Goal: Use online tool/utility

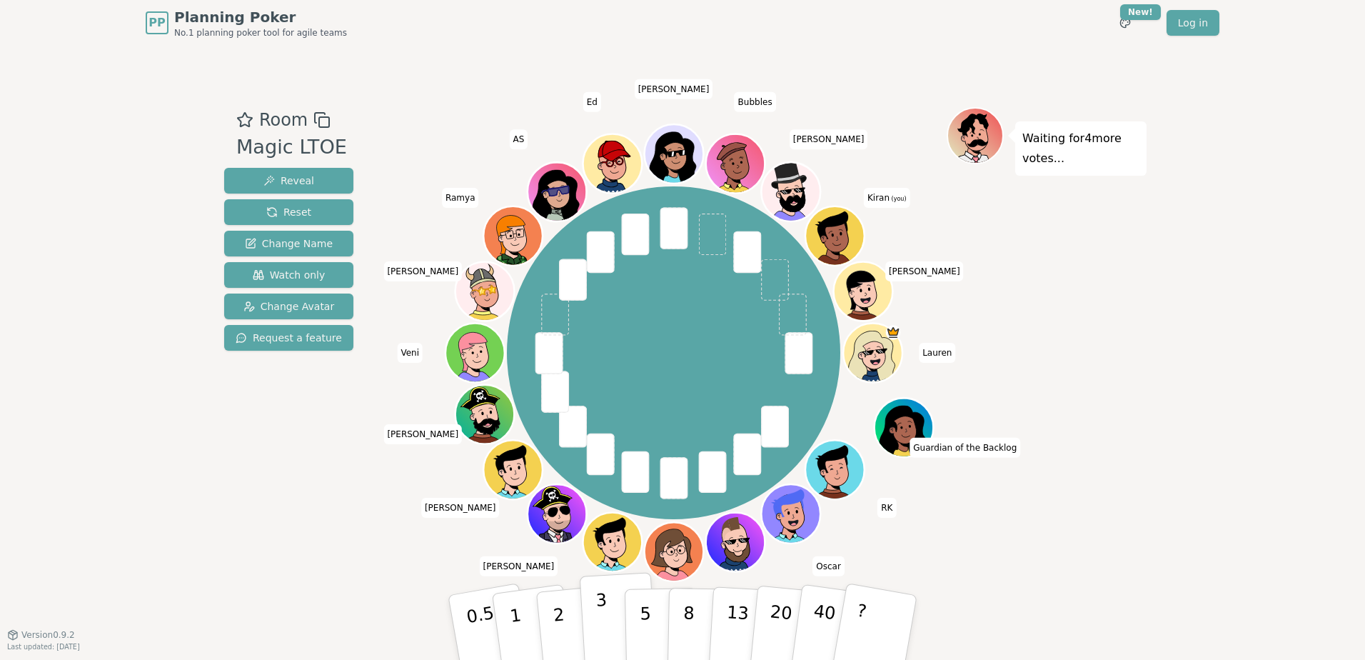
click at [585, 612] on button "3" at bounding box center [619, 627] width 78 height 111
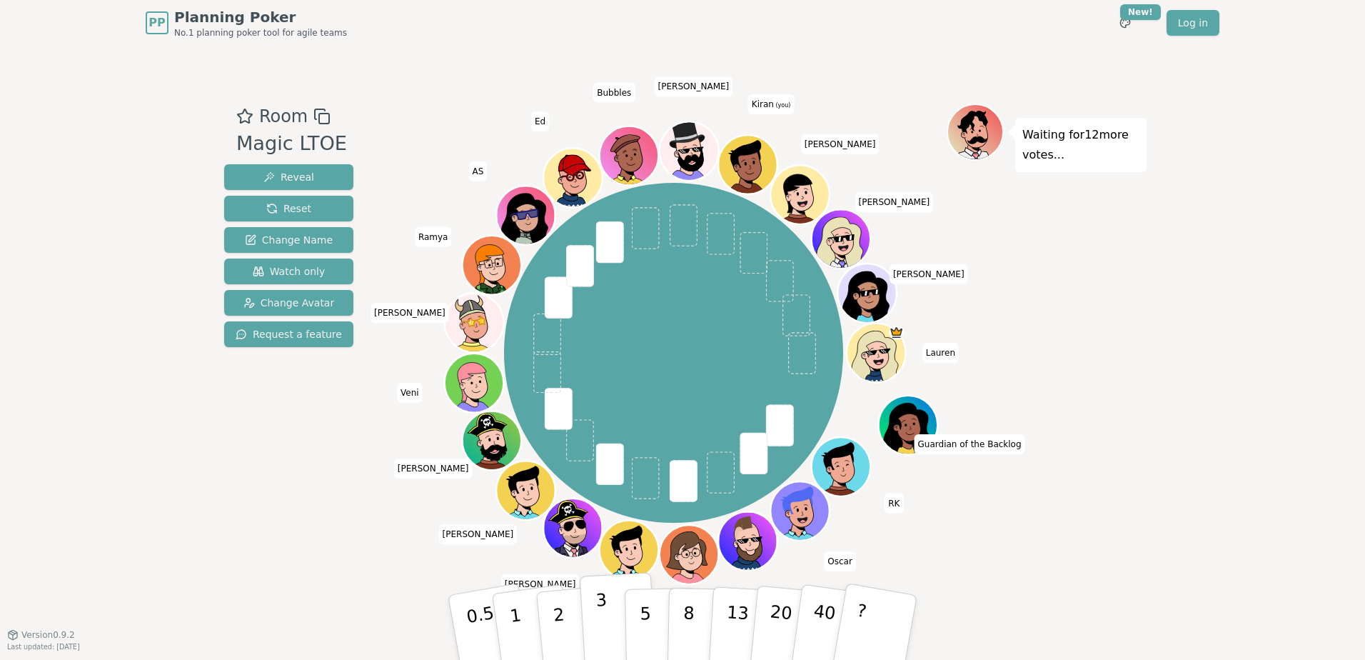
click at [603, 616] on p "3" at bounding box center [604, 629] width 16 height 78
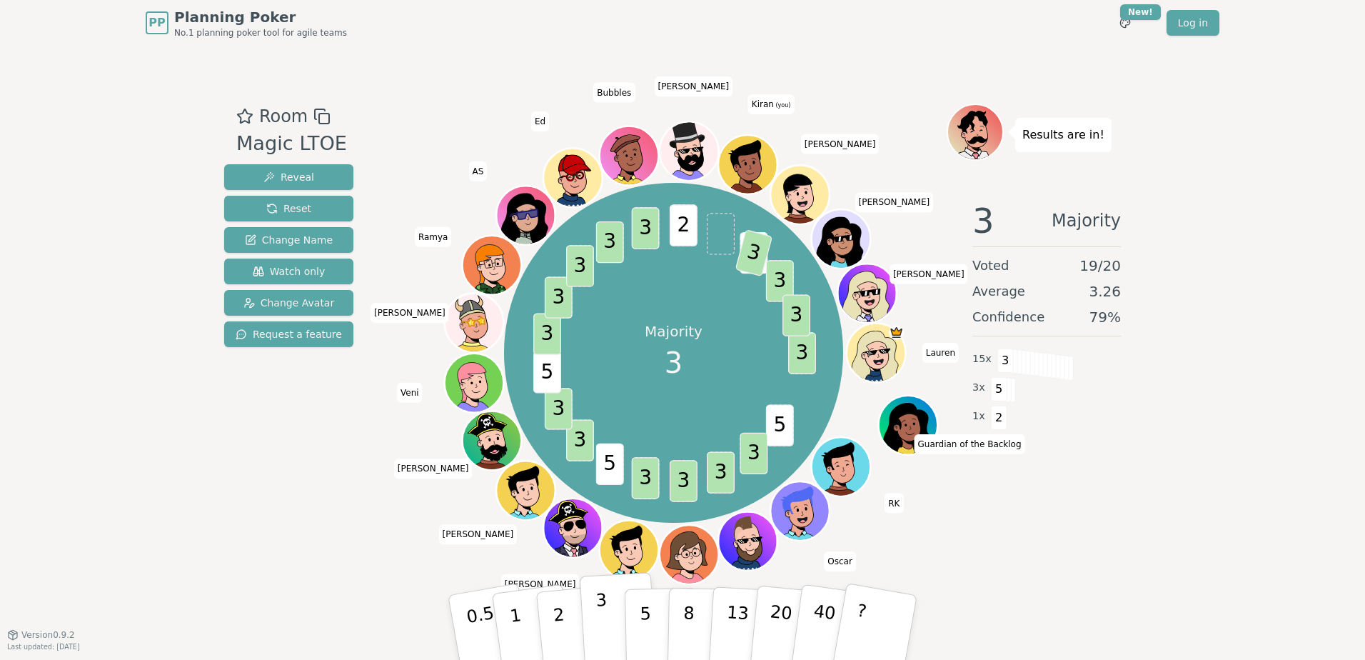
click at [608, 618] on button "3" at bounding box center [619, 627] width 78 height 111
click at [315, 533] on div "Room Magic LTOE Reveal Reset Change Name Watch only Change Avatar Request a fea…" at bounding box center [289, 340] width 141 height 473
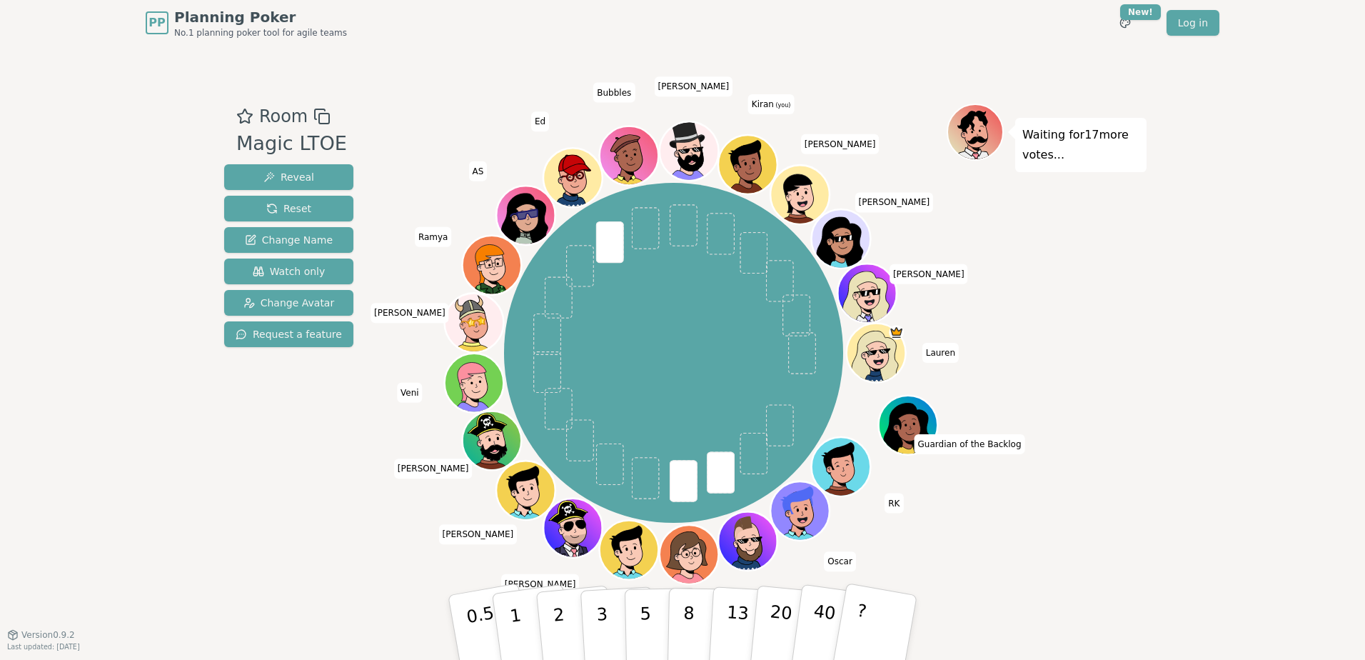
click at [228, 493] on div "Room Magic LTOE Reveal Reset Change Name Watch only Change Avatar Request a fea…" at bounding box center [289, 340] width 141 height 473
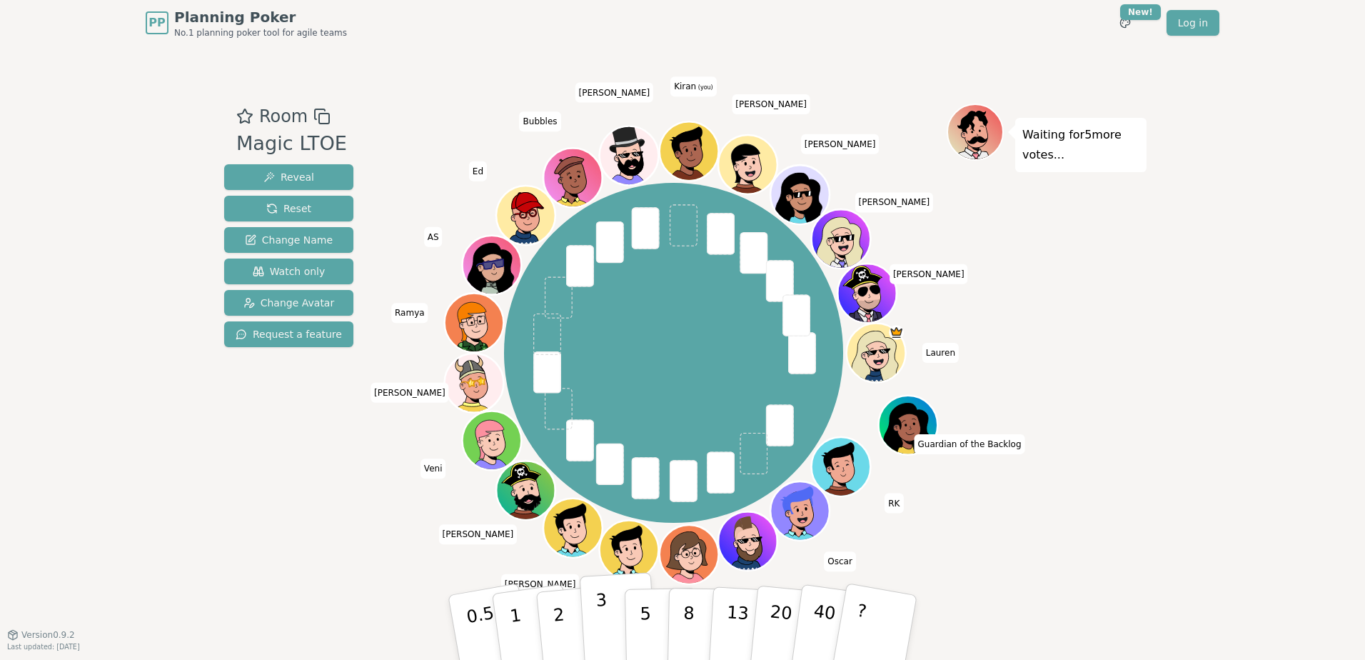
click at [610, 615] on button "3" at bounding box center [619, 627] width 78 height 111
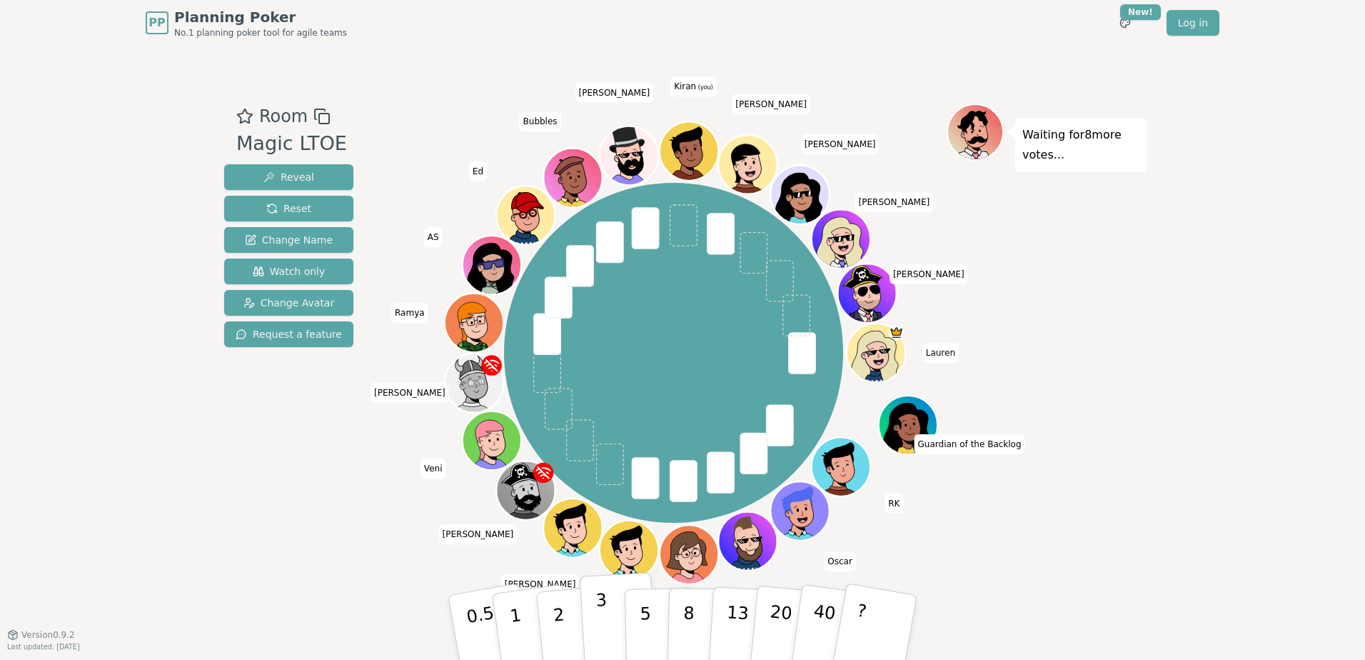
click at [606, 618] on button "3" at bounding box center [619, 627] width 78 height 111
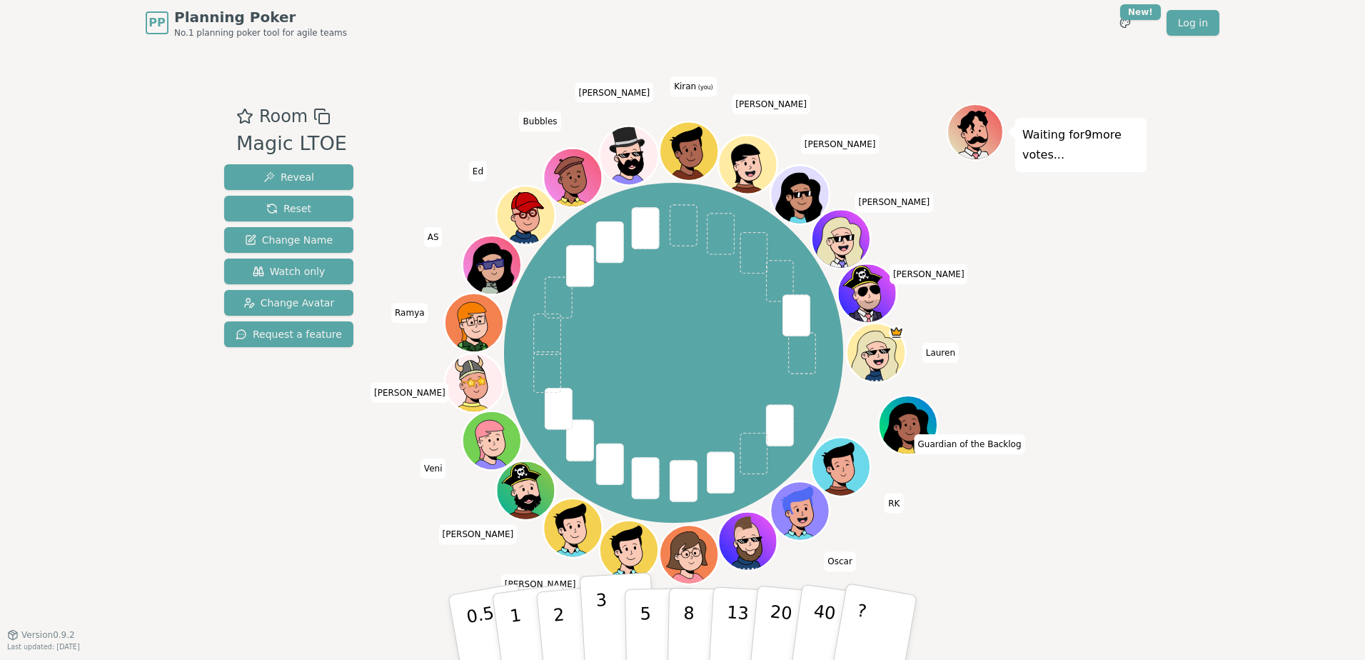
click at [598, 609] on p "3" at bounding box center [604, 629] width 16 height 78
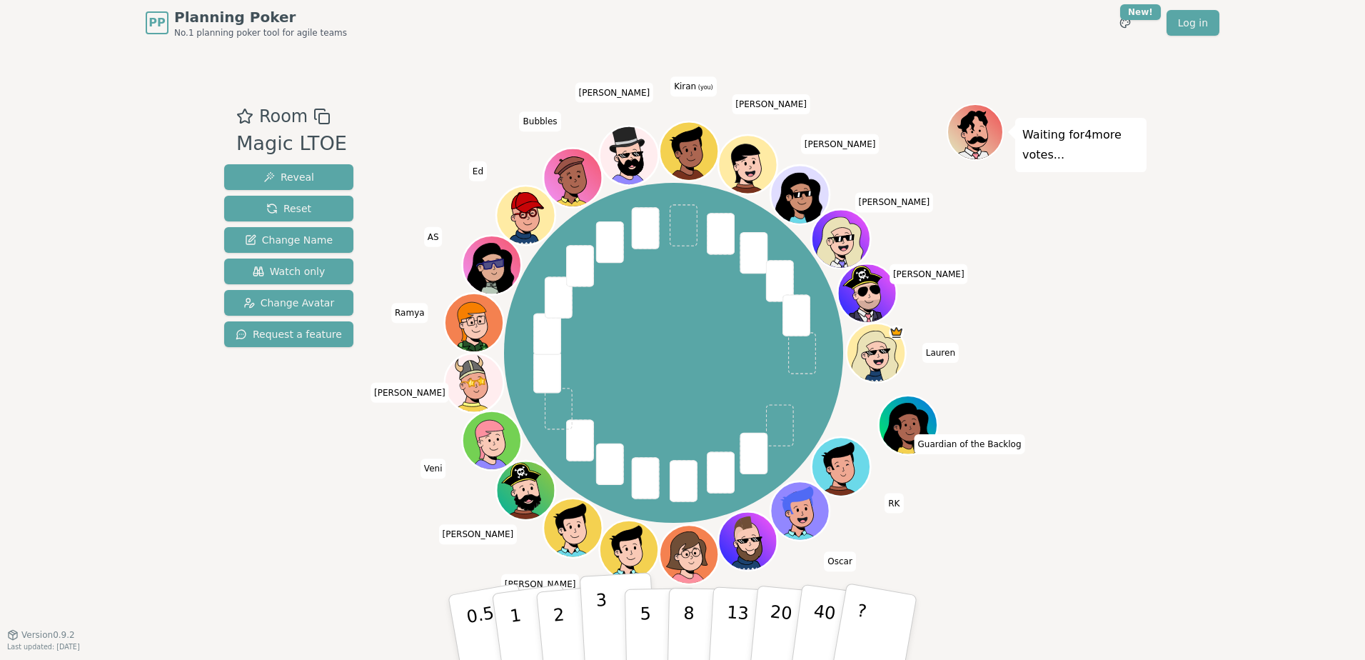
click at [606, 621] on p "3" at bounding box center [604, 629] width 16 height 78
